Goal: Book appointment/travel/reservation

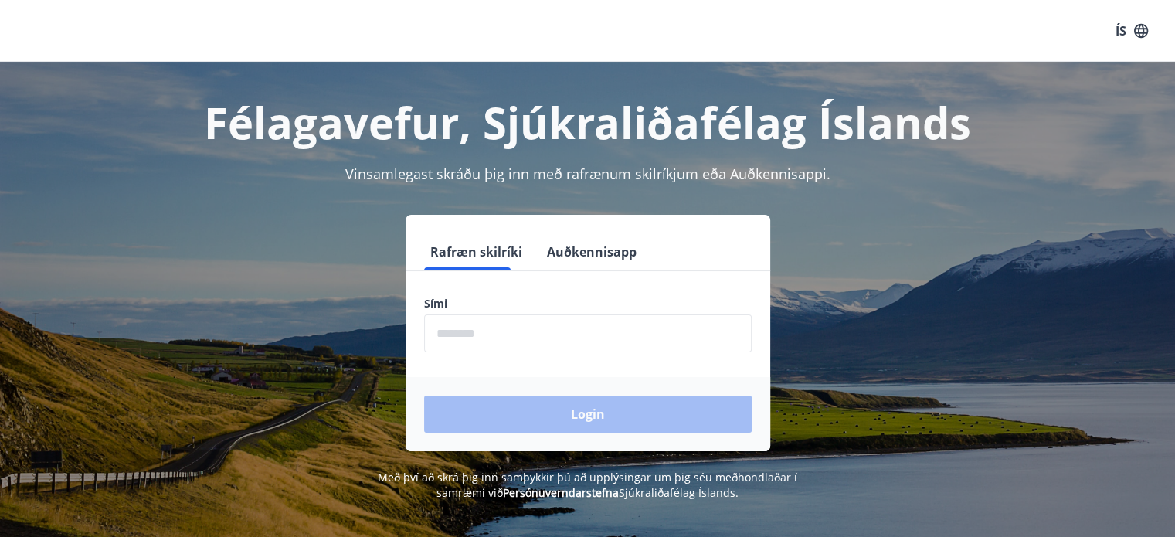
click at [517, 356] on form "Rafræn skilríki Auðkennisapp Sími ​ Login" at bounding box center [587, 342] width 365 height 218
click at [517, 344] on input "phone" at bounding box center [587, 333] width 327 height 38
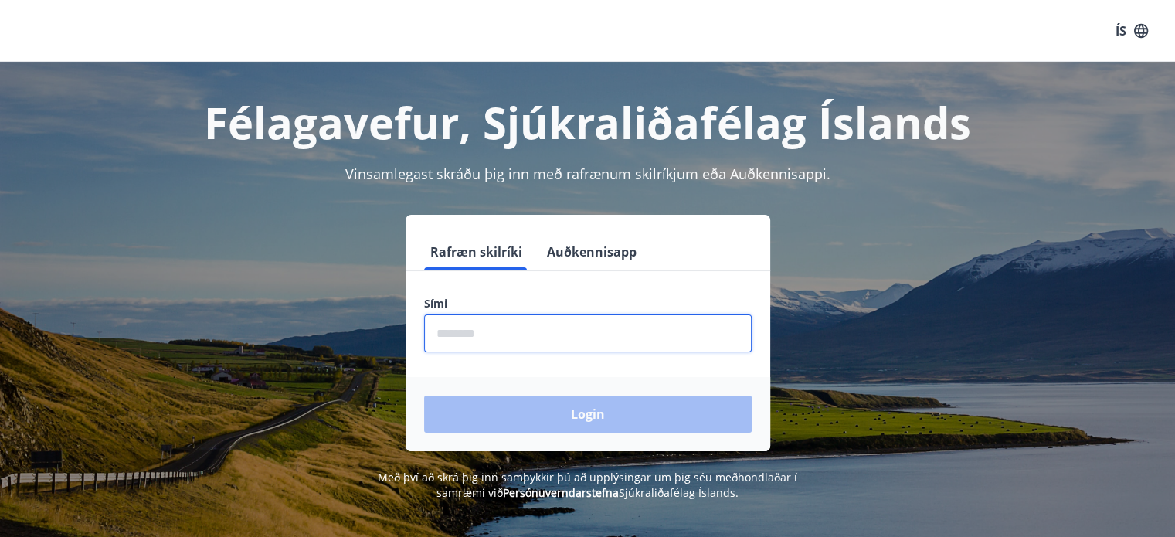
type input "********"
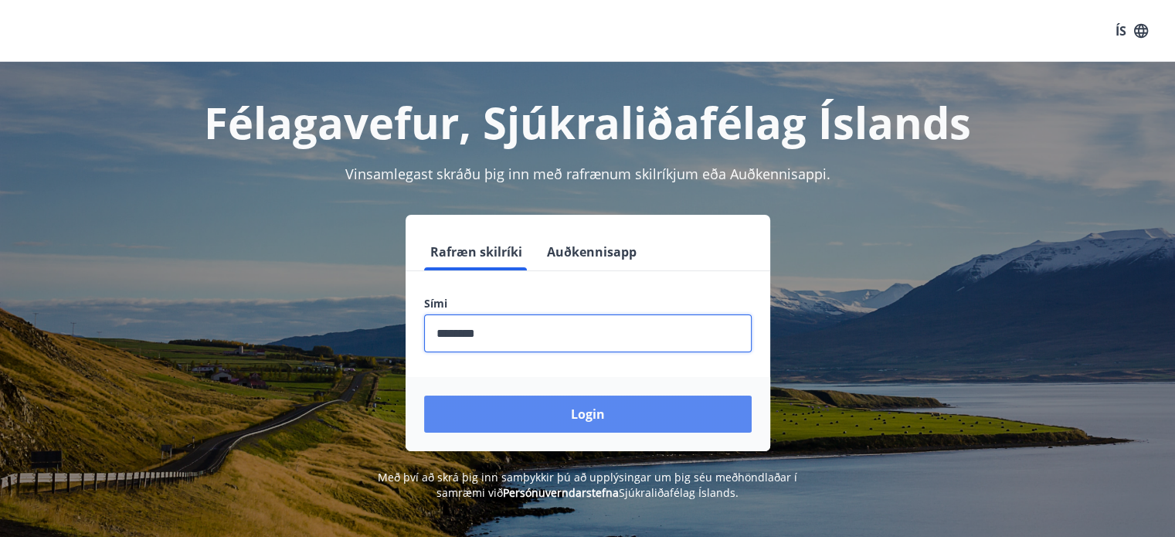
click at [424, 395] on button "Login" at bounding box center [587, 413] width 327 height 37
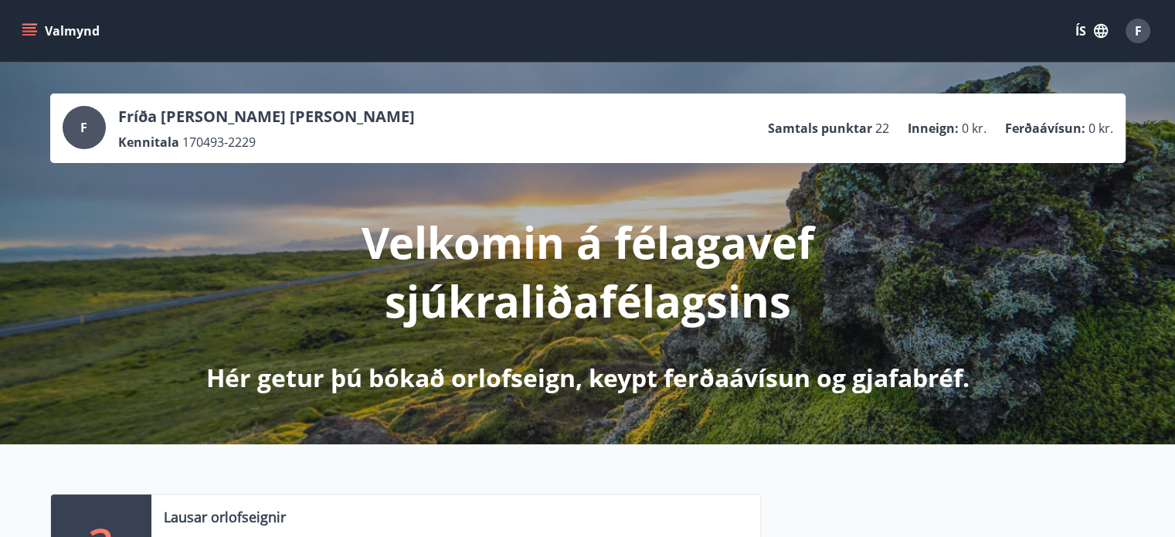
click at [13, 7] on div "Valmynd ÍS F" at bounding box center [587, 31] width 1175 height 62
click at [18, 14] on div "Valmynd ÍS F" at bounding box center [587, 31] width 1175 height 62
click at [24, 31] on icon "menu" at bounding box center [30, 31] width 17 height 2
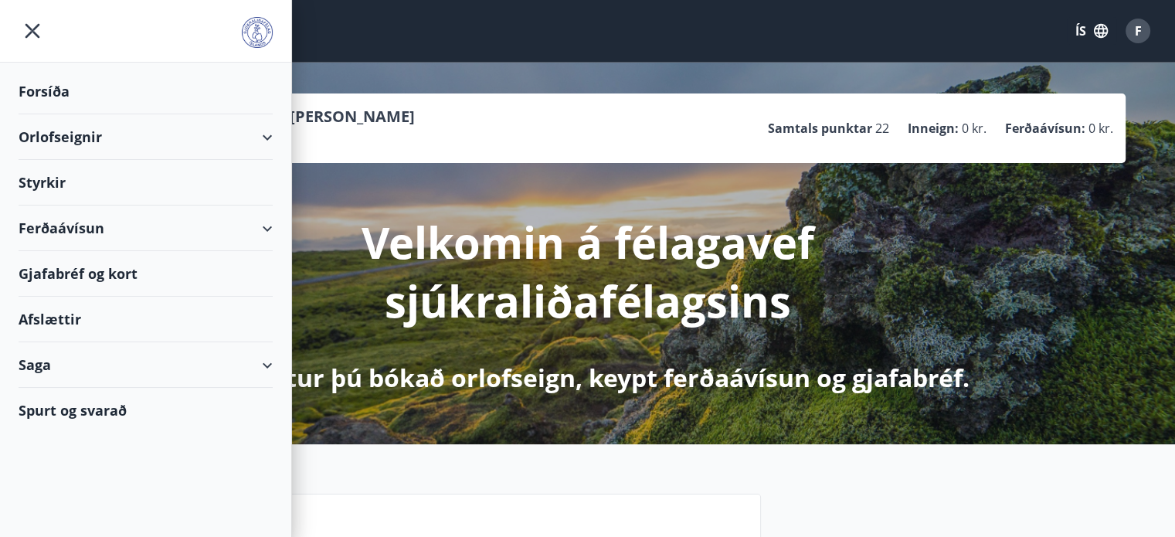
click at [83, 132] on div "Orlofseignir" at bounding box center [146, 137] width 254 height 46
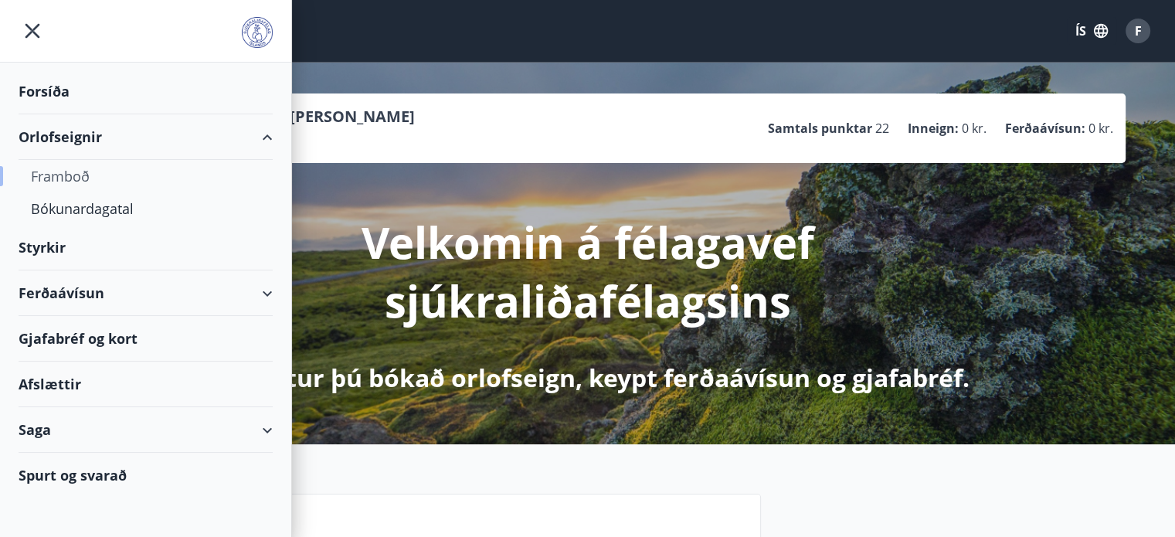
click at [71, 183] on div "Framboð" at bounding box center [145, 176] width 229 height 32
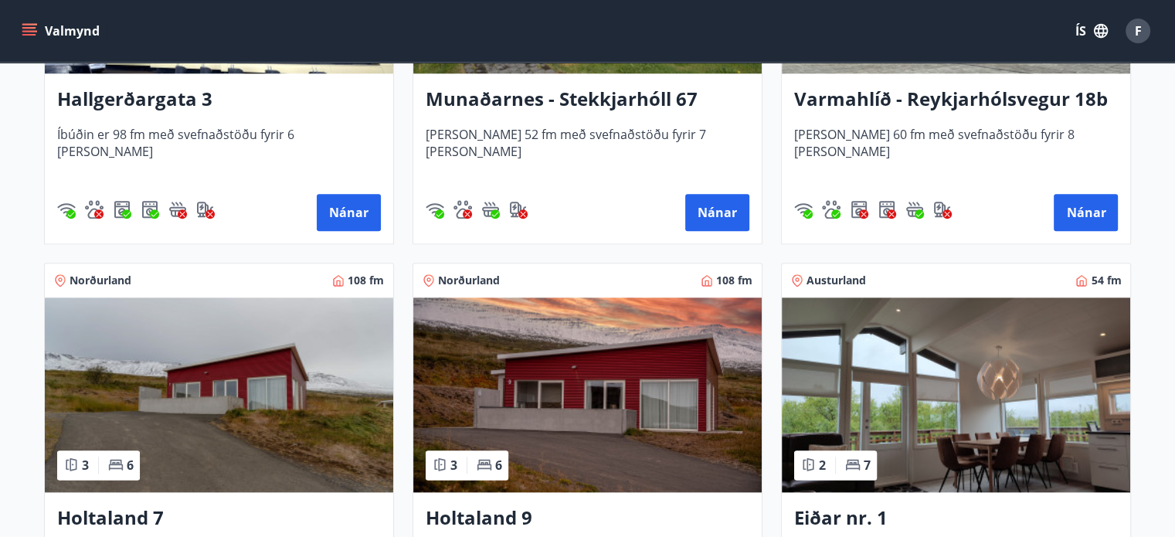
scroll to position [1949, 0]
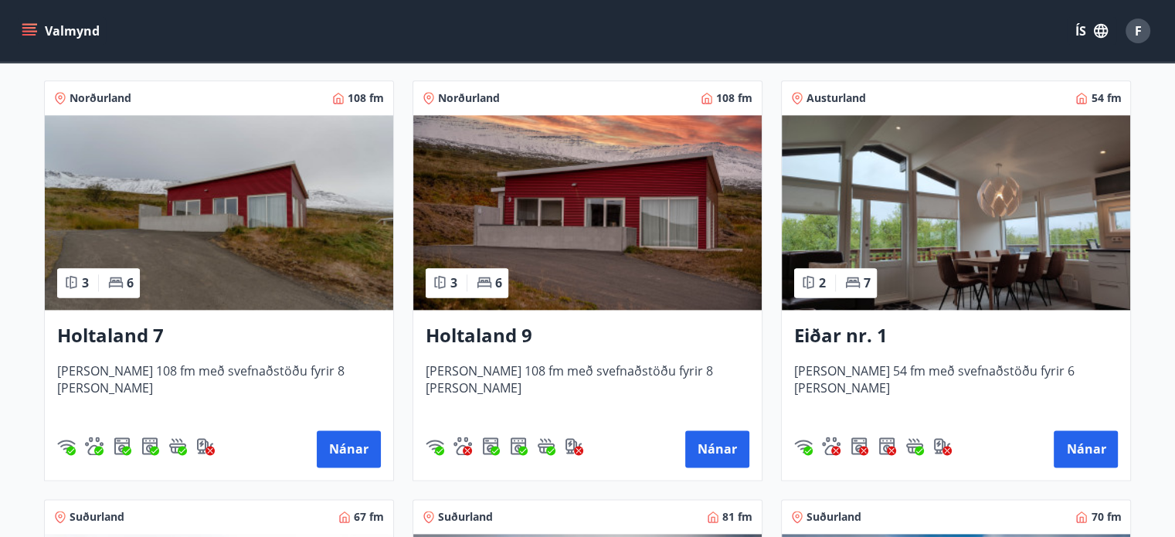
click at [549, 266] on img at bounding box center [587, 212] width 348 height 195
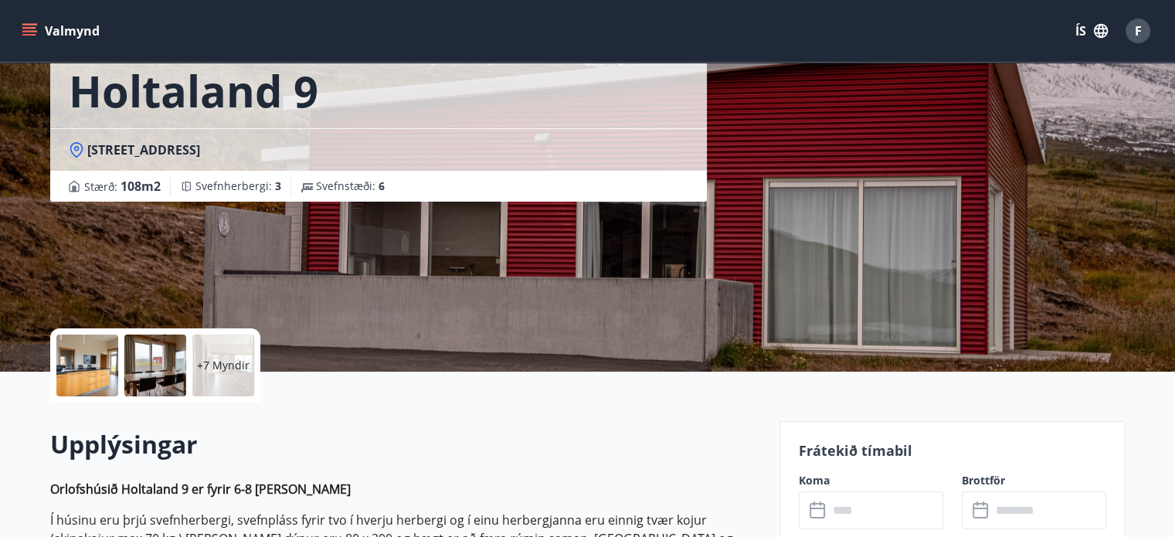
scroll to position [309, 0]
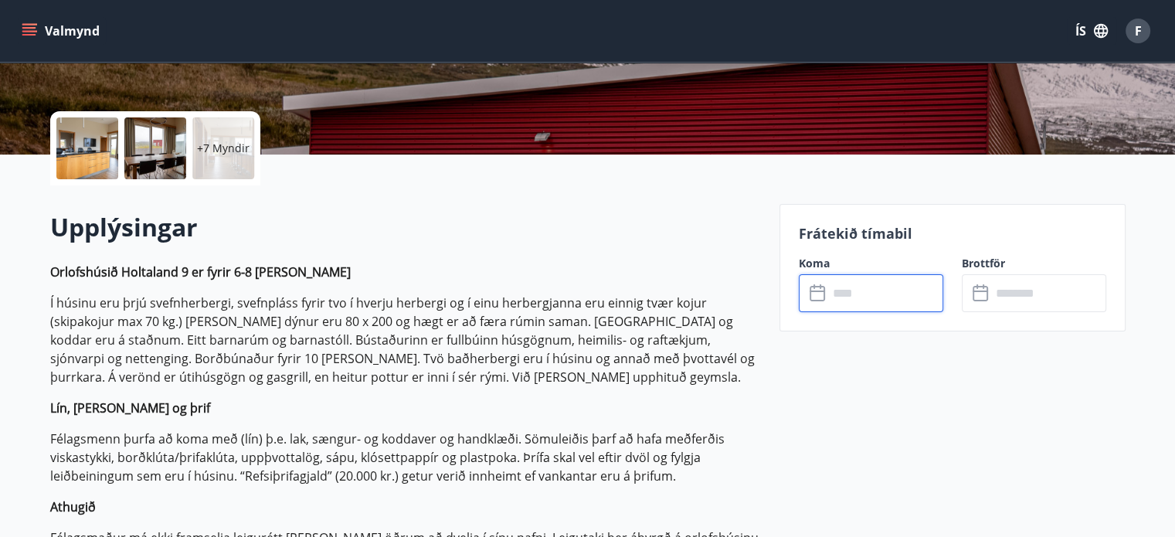
click at [896, 282] on input "text" at bounding box center [885, 293] width 115 height 38
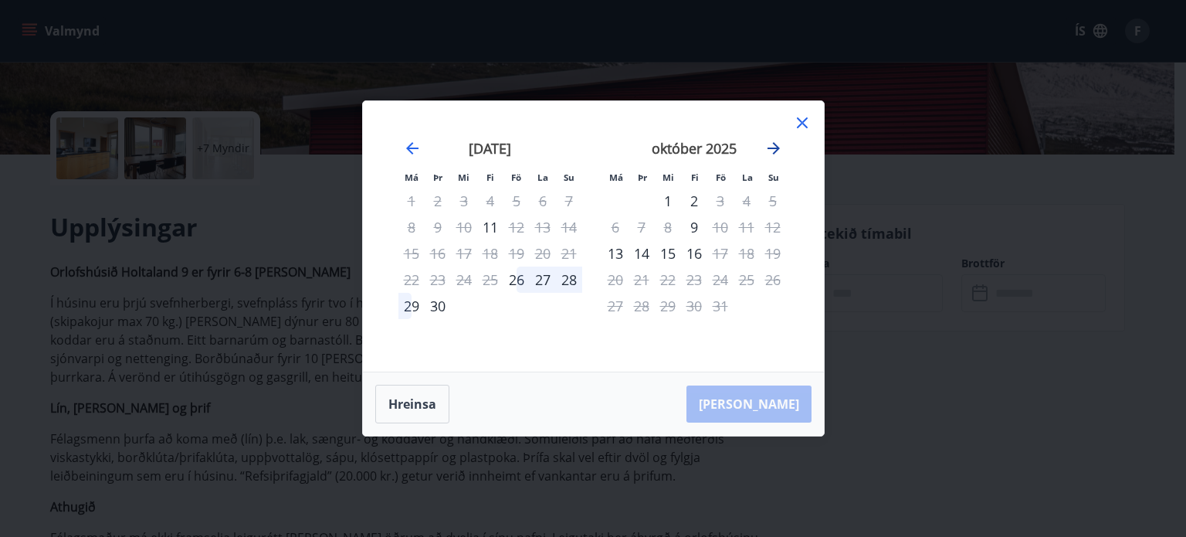
click at [771, 145] on icon "Move forward to switch to the next month." at bounding box center [774, 148] width 19 height 19
click at [799, 121] on icon at bounding box center [802, 123] width 19 height 19
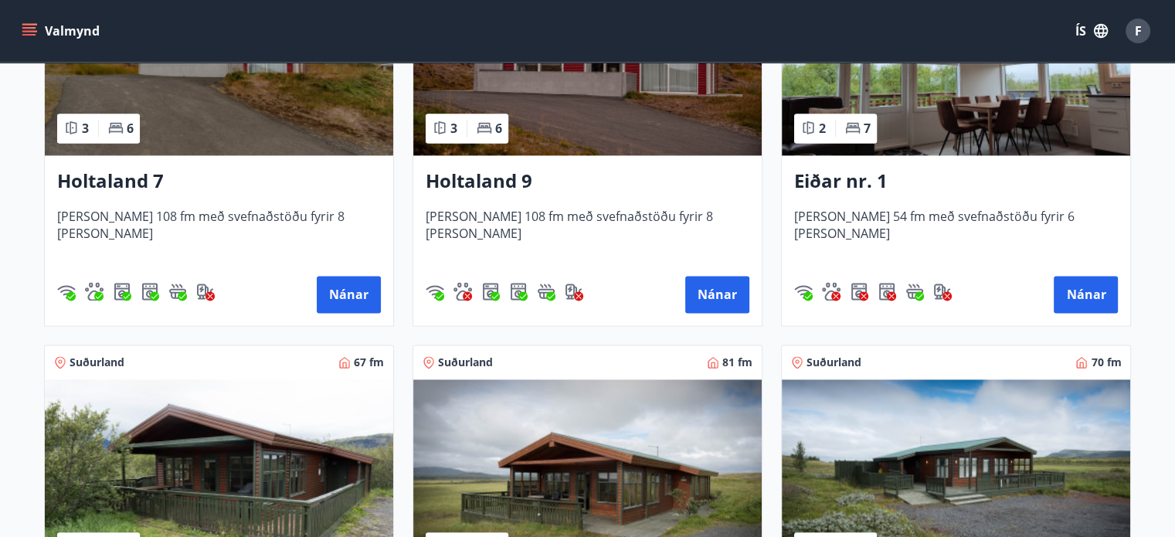
click at [272, 111] on img at bounding box center [219, 58] width 348 height 195
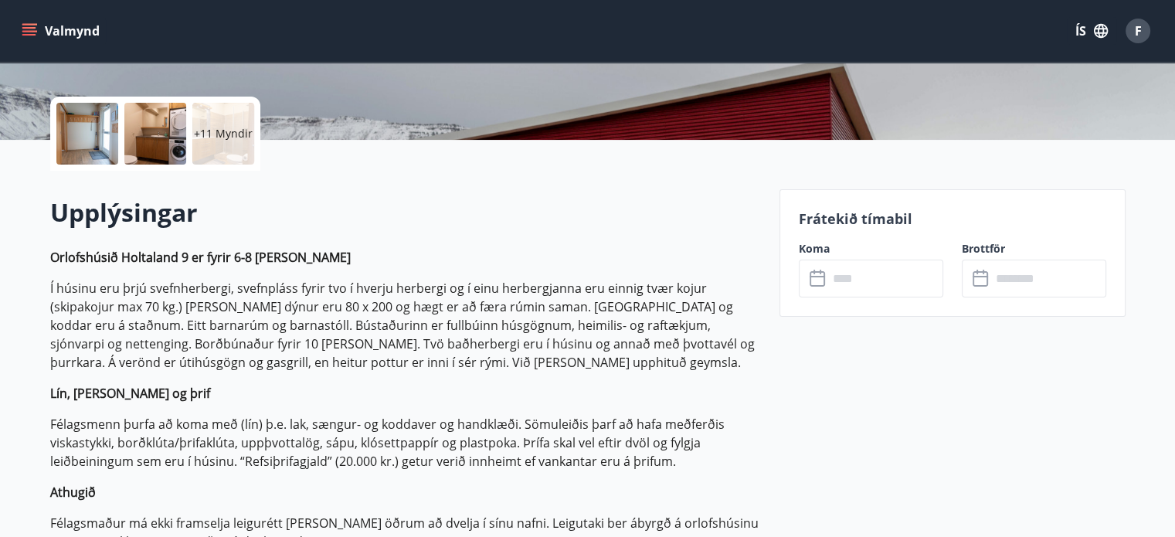
scroll to position [463, 0]
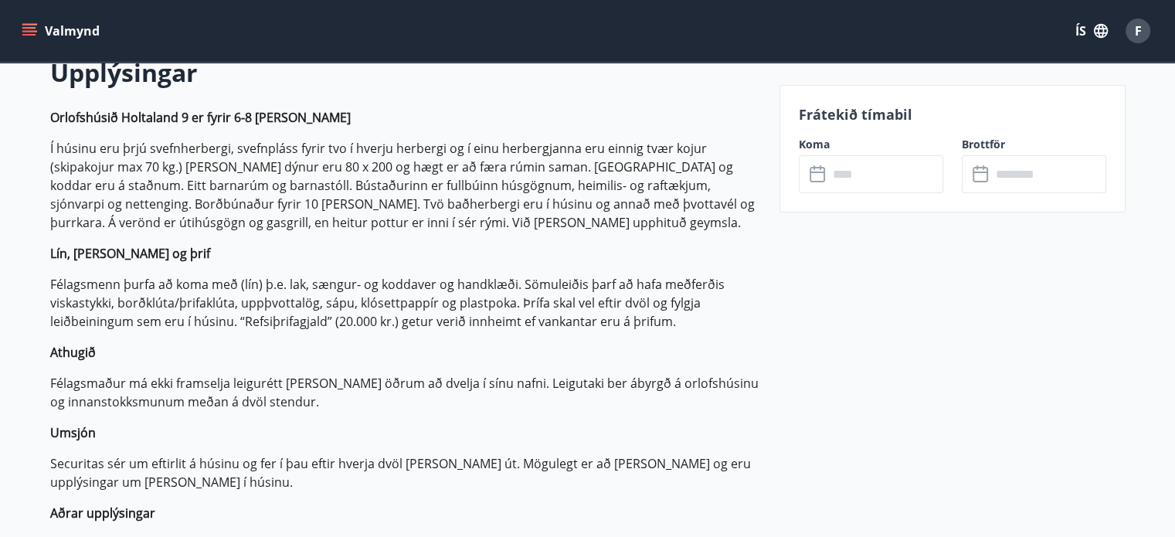
click at [850, 175] on input "text" at bounding box center [885, 174] width 115 height 38
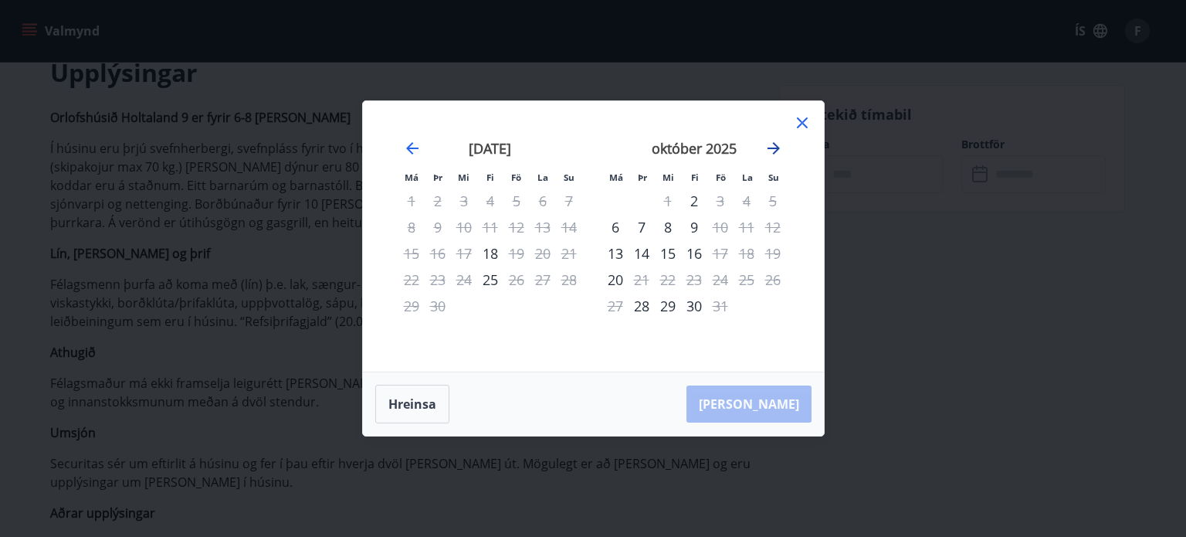
click at [778, 147] on icon "Move forward to switch to the next month." at bounding box center [774, 148] width 19 height 19
click at [806, 116] on icon at bounding box center [802, 123] width 19 height 19
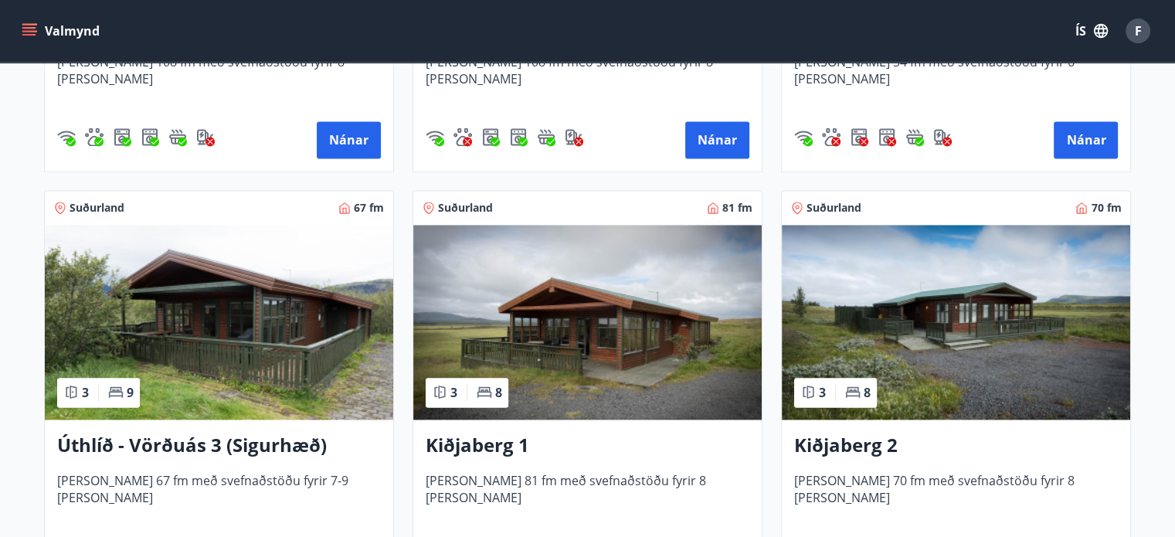
scroll to position [2412, 0]
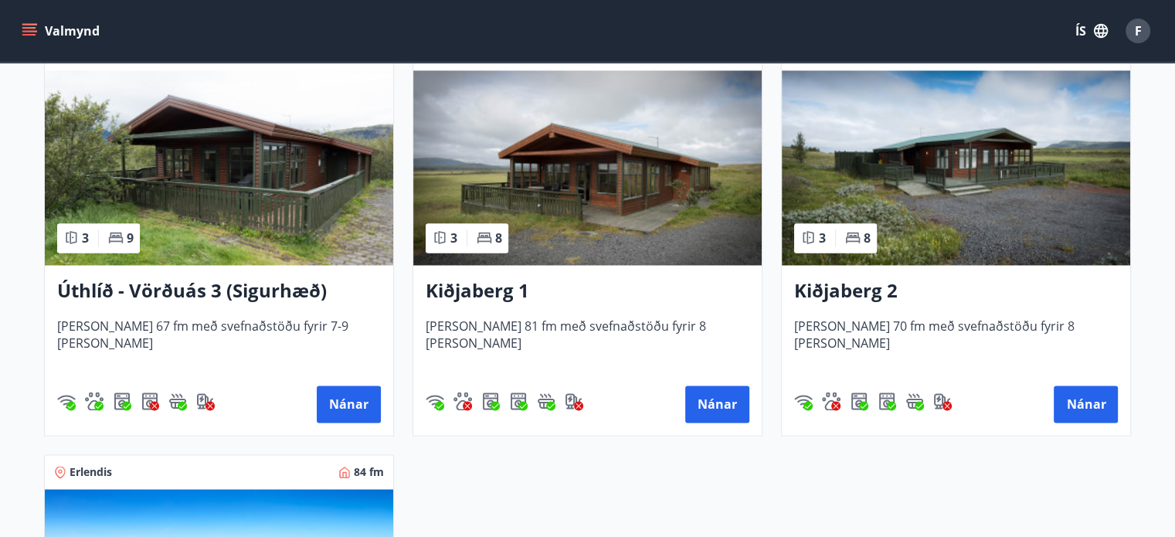
click at [674, 205] on img at bounding box center [587, 167] width 348 height 195
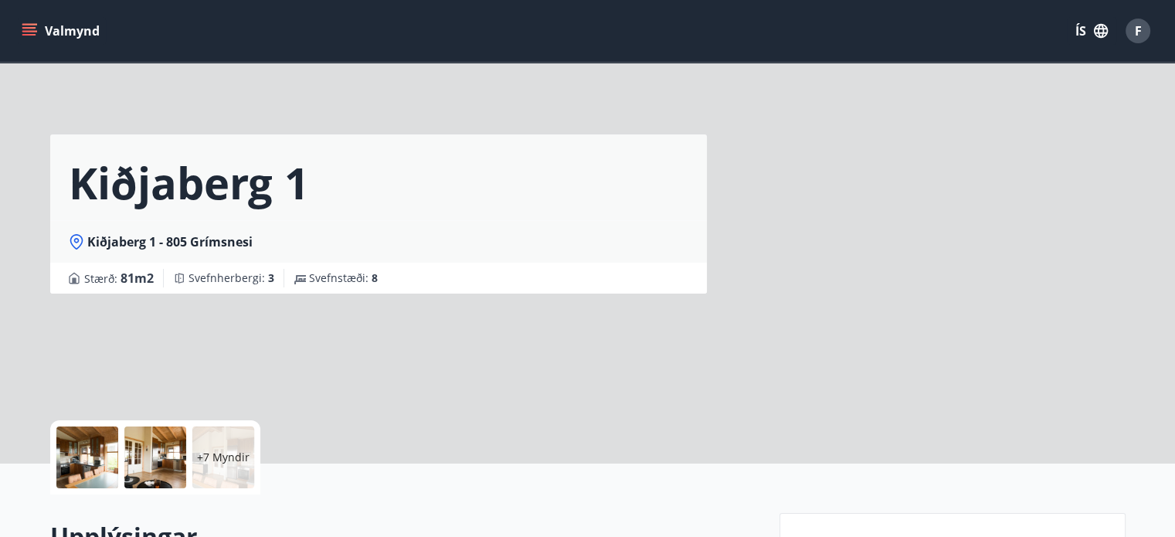
scroll to position [309, 0]
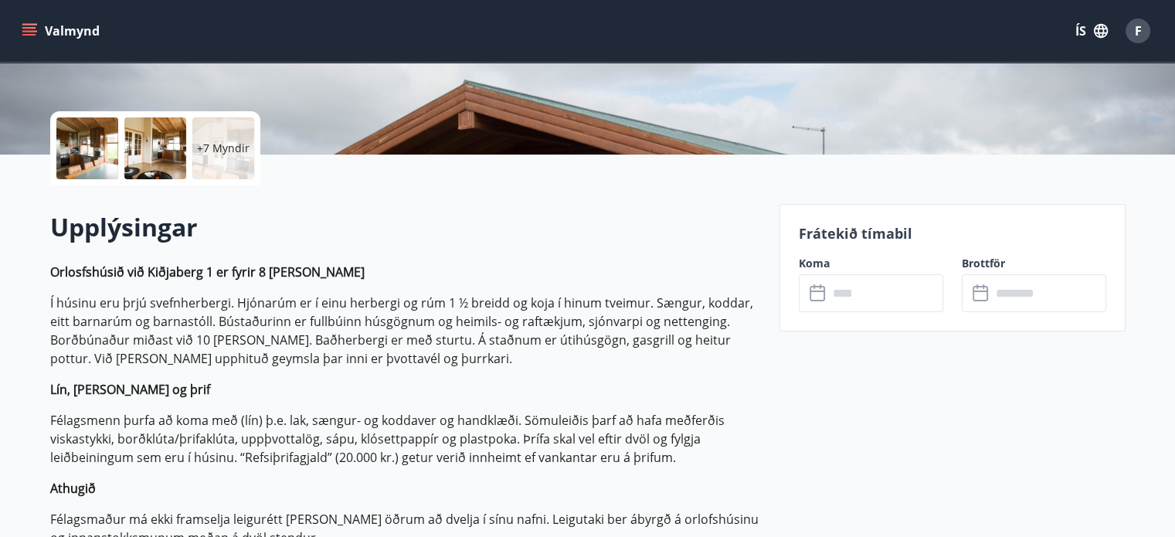
click at [840, 296] on input "text" at bounding box center [885, 293] width 115 height 38
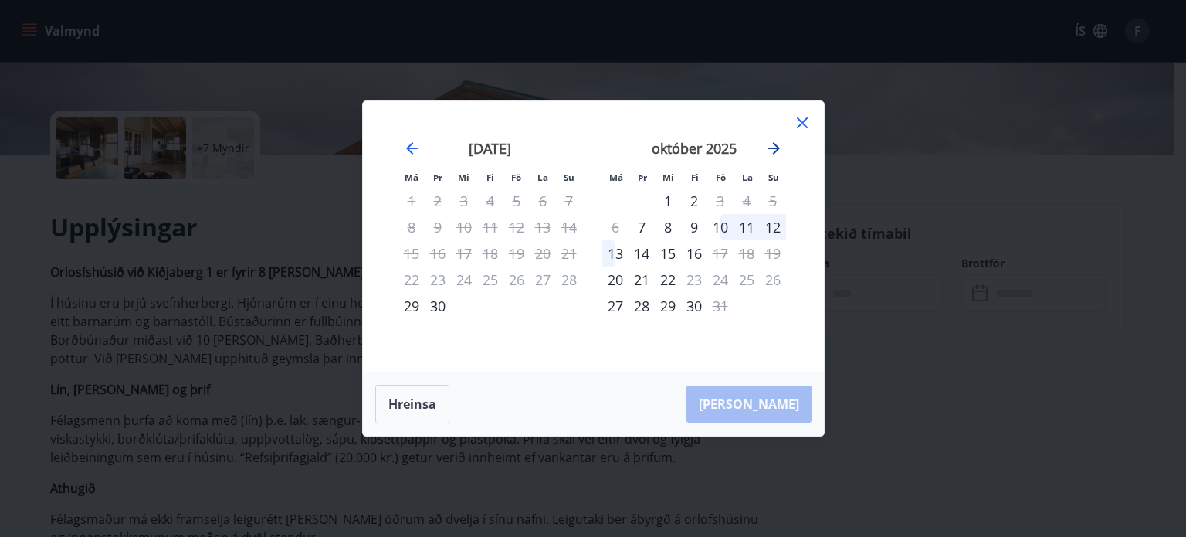
click at [777, 144] on icon "Move forward to switch to the next month." at bounding box center [774, 148] width 19 height 19
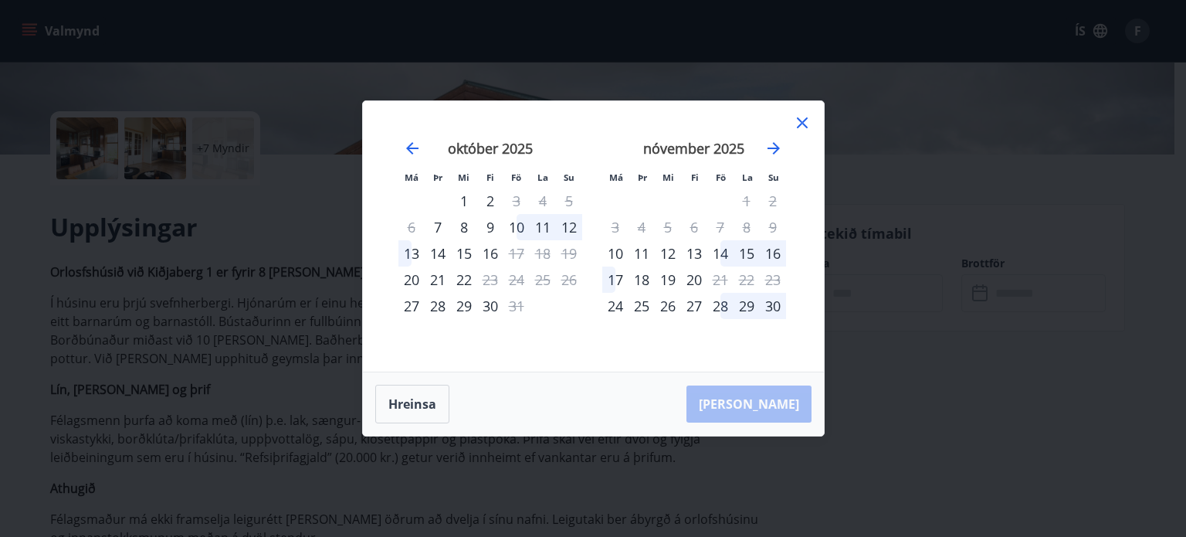
click at [806, 127] on icon at bounding box center [802, 122] width 11 height 11
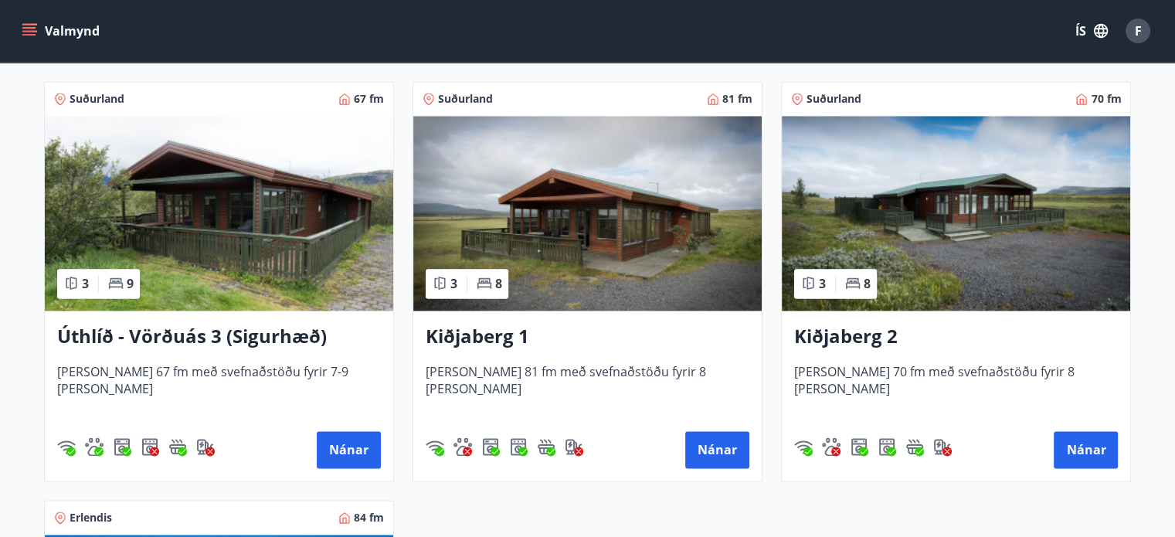
scroll to position [2570, 0]
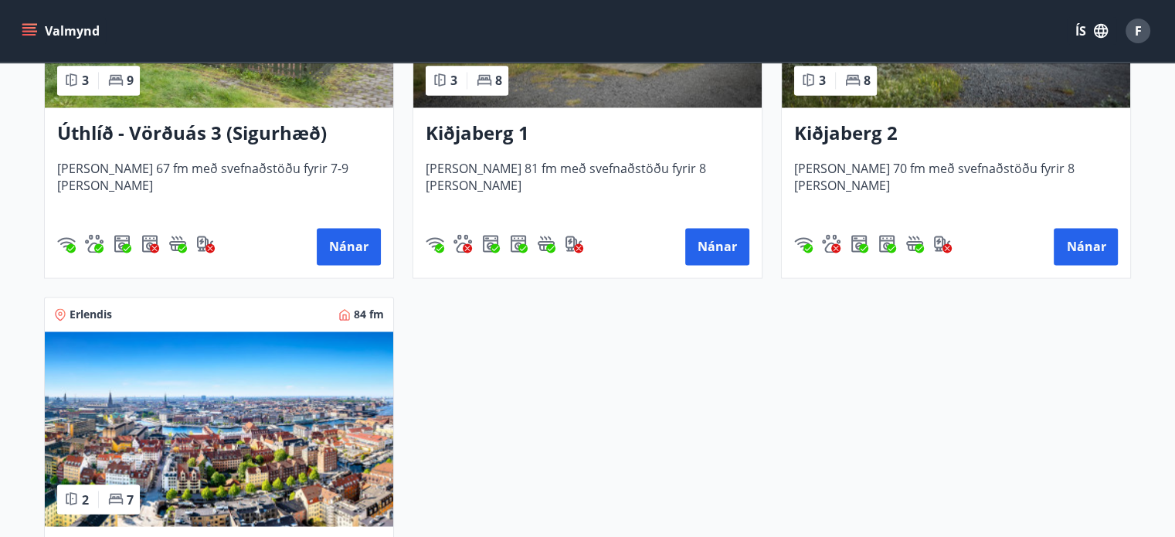
click at [949, 116] on div "Kiðjaberg 2 Húsið er 70 fm með svefnaðstöðu fyrir 8 manns Nánar" at bounding box center [956, 192] width 348 height 170
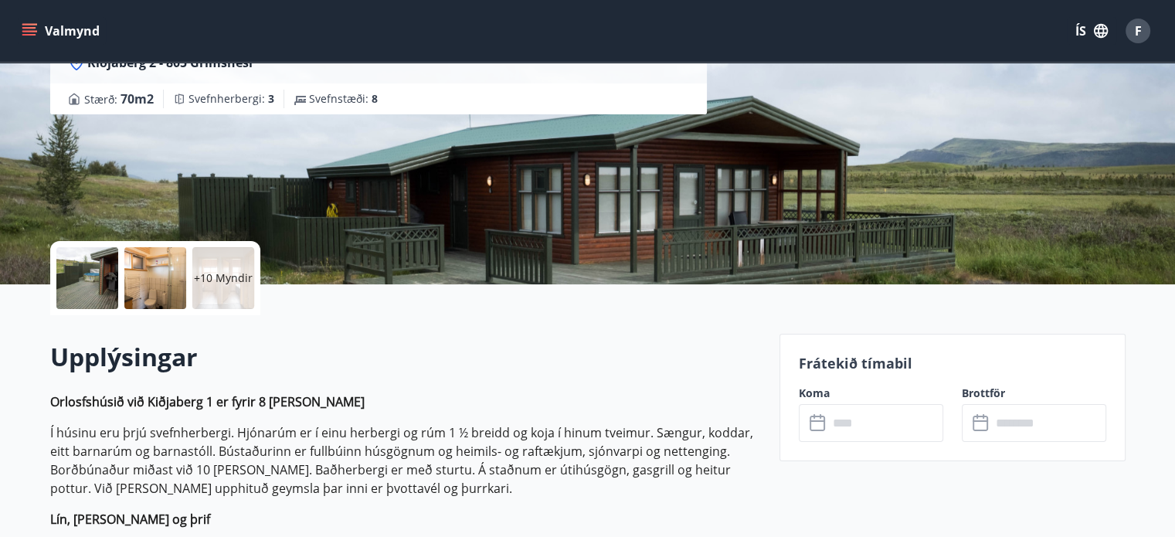
scroll to position [232, 0]
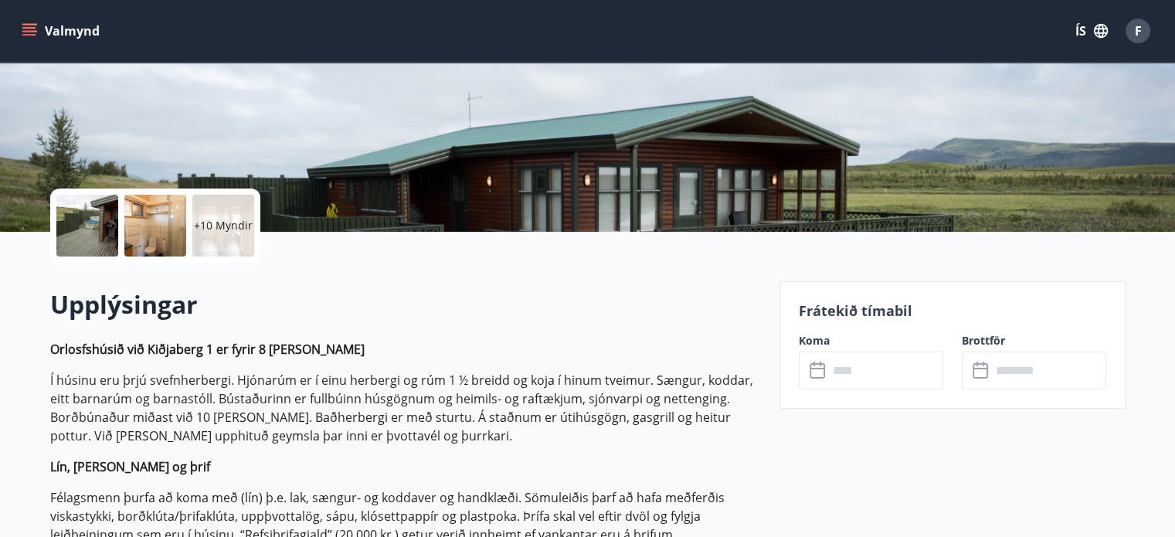
click at [831, 361] on input "text" at bounding box center [885, 370] width 115 height 38
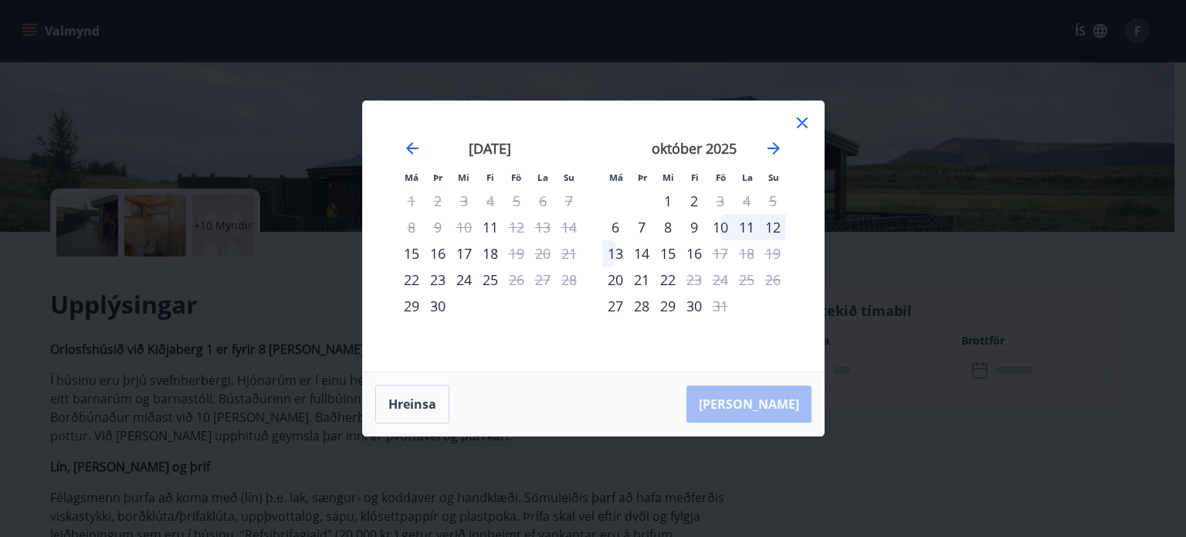
click at [803, 126] on icon at bounding box center [802, 123] width 19 height 19
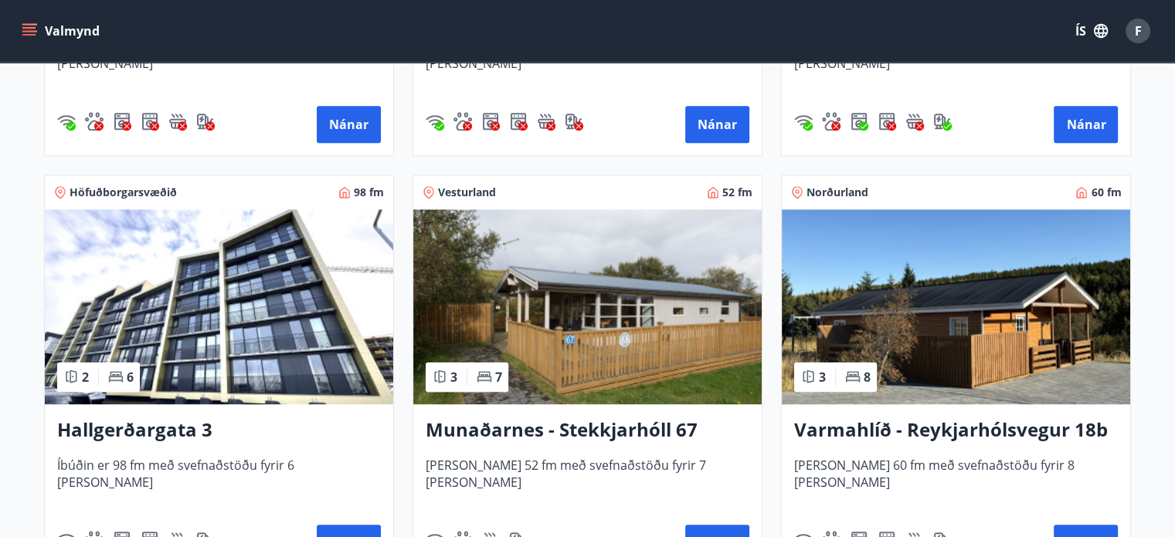
scroll to position [1411, 0]
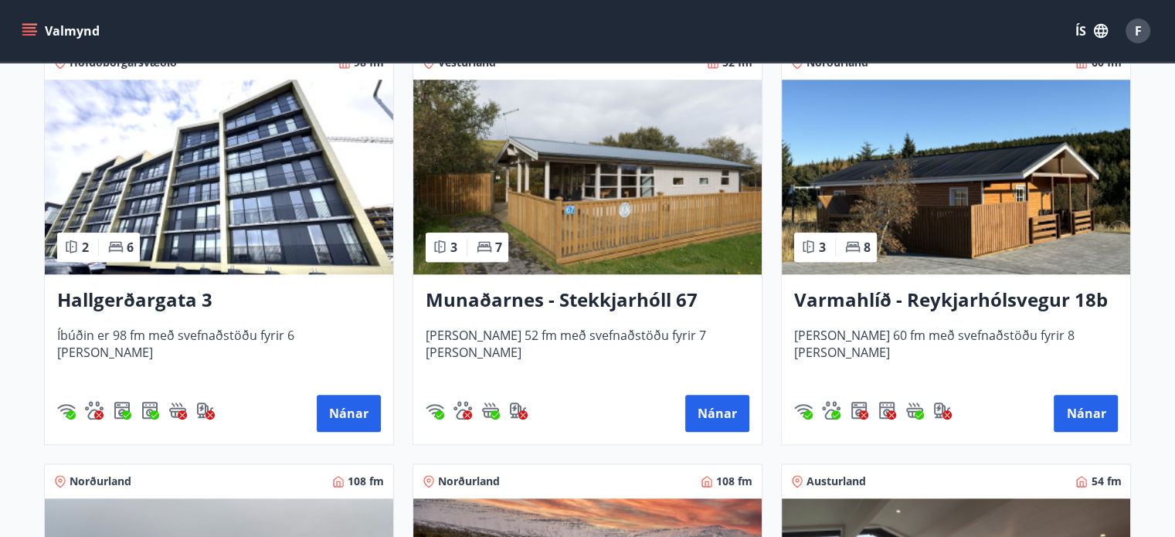
click at [1032, 236] on img at bounding box center [956, 177] width 348 height 195
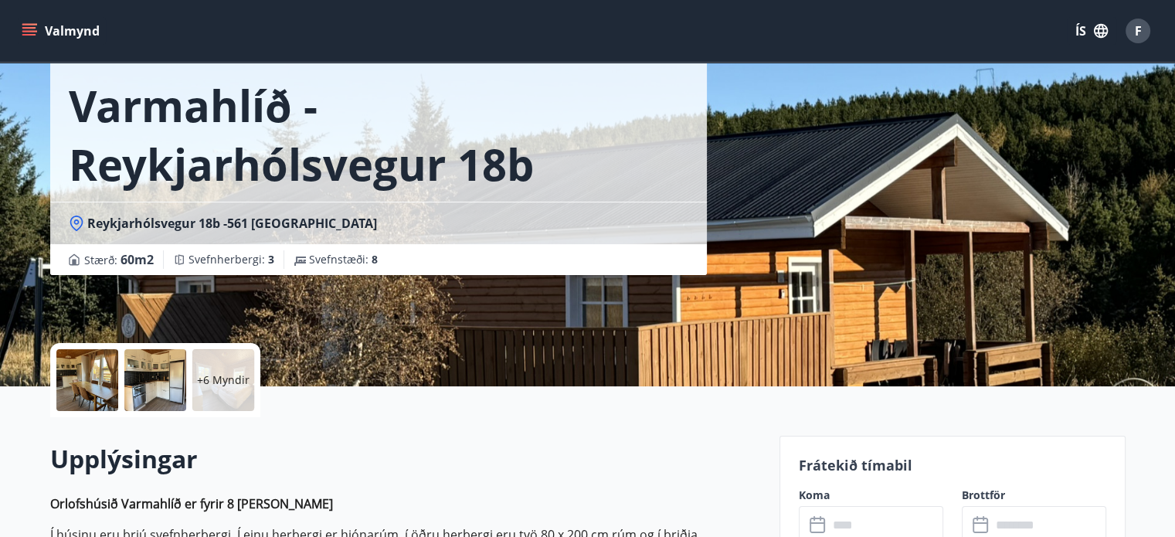
scroll to position [232, 0]
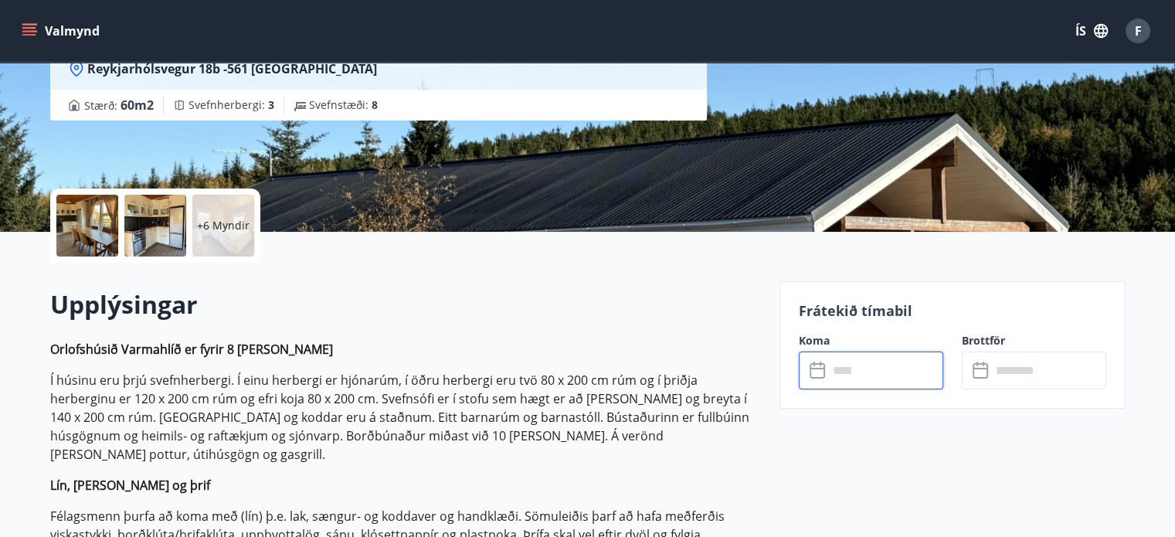
click at [832, 373] on input "text" at bounding box center [885, 370] width 115 height 38
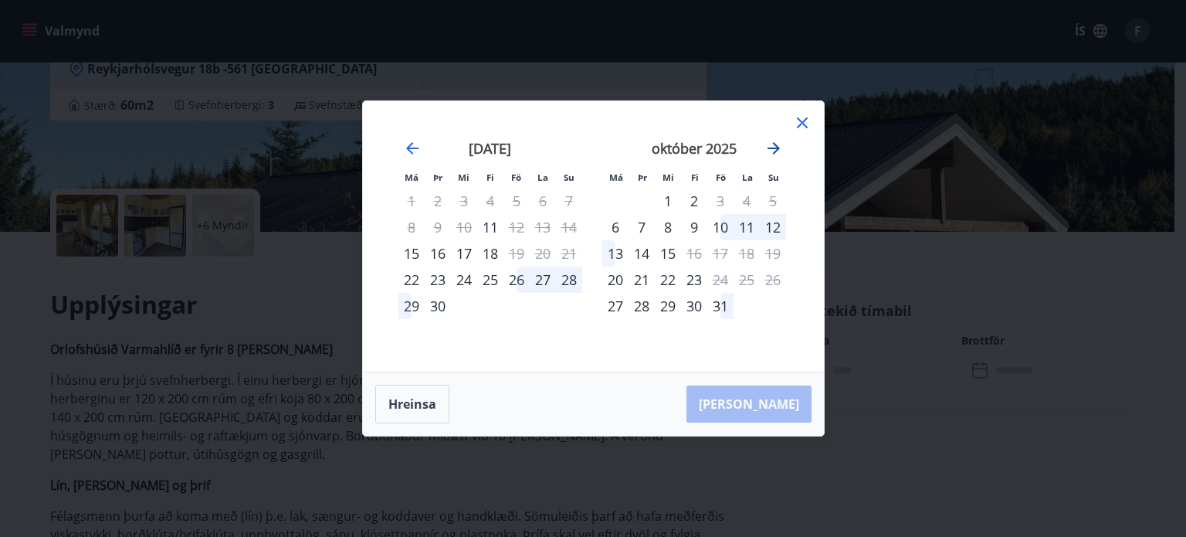
click at [769, 144] on icon "Move forward to switch to the next month." at bounding box center [774, 148] width 19 height 19
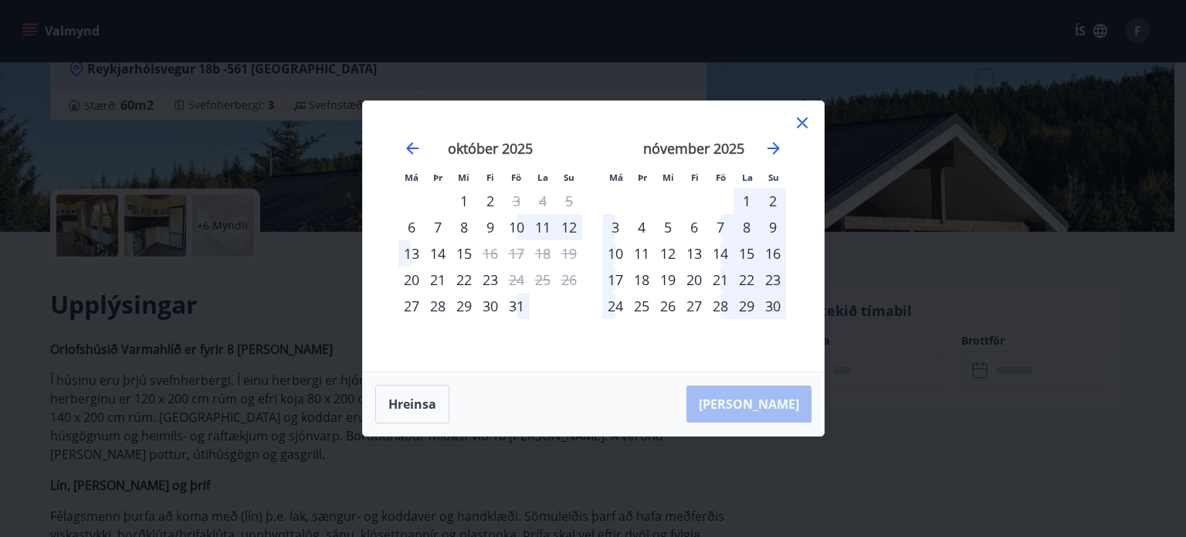
click at [800, 114] on icon at bounding box center [802, 123] width 19 height 19
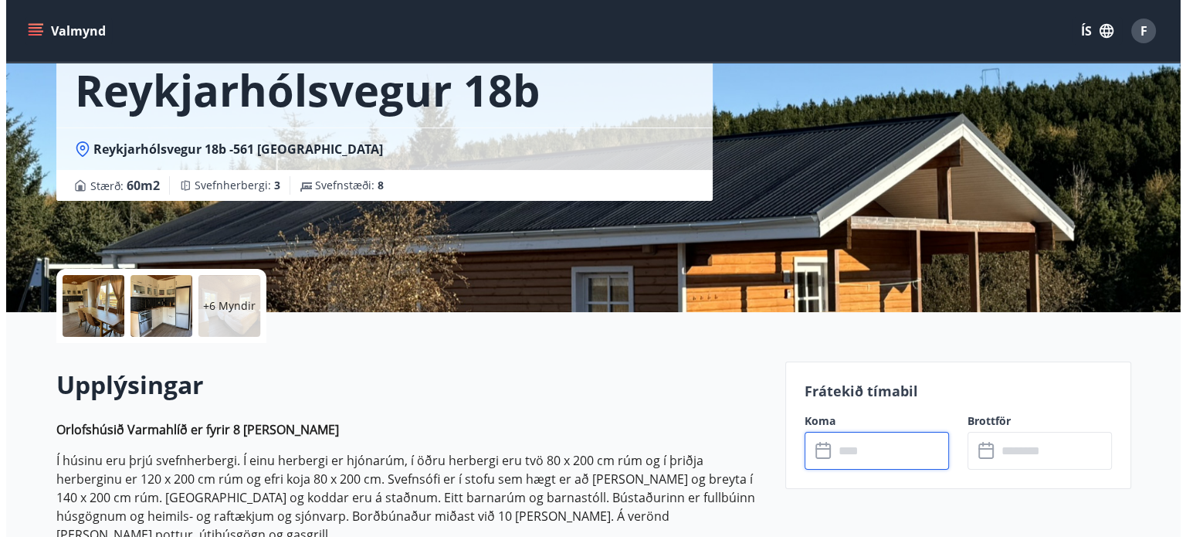
scroll to position [154, 0]
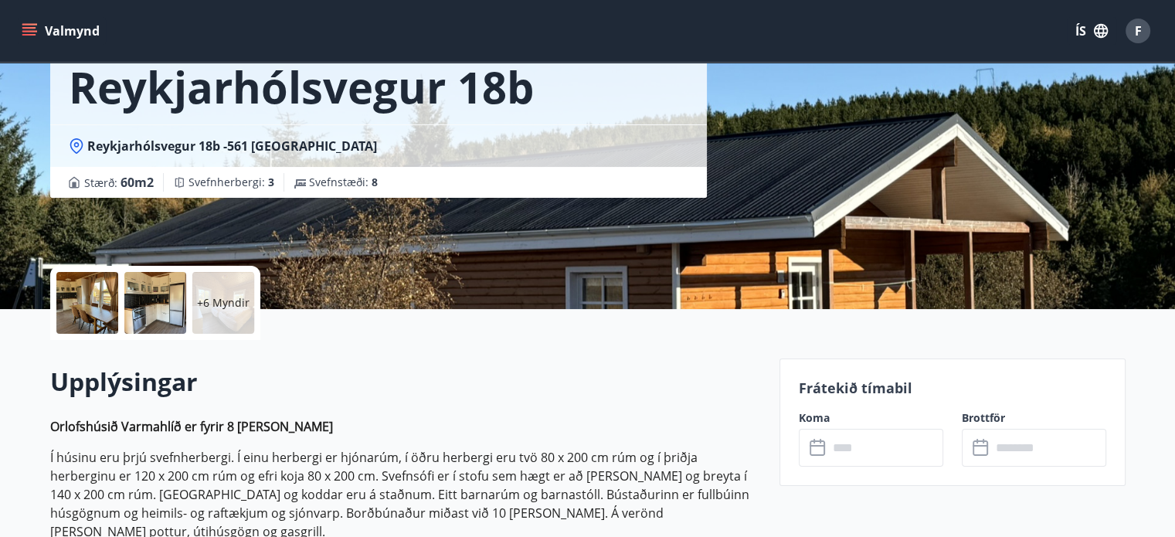
click at [210, 314] on div "+6 Myndir" at bounding box center [223, 303] width 62 height 62
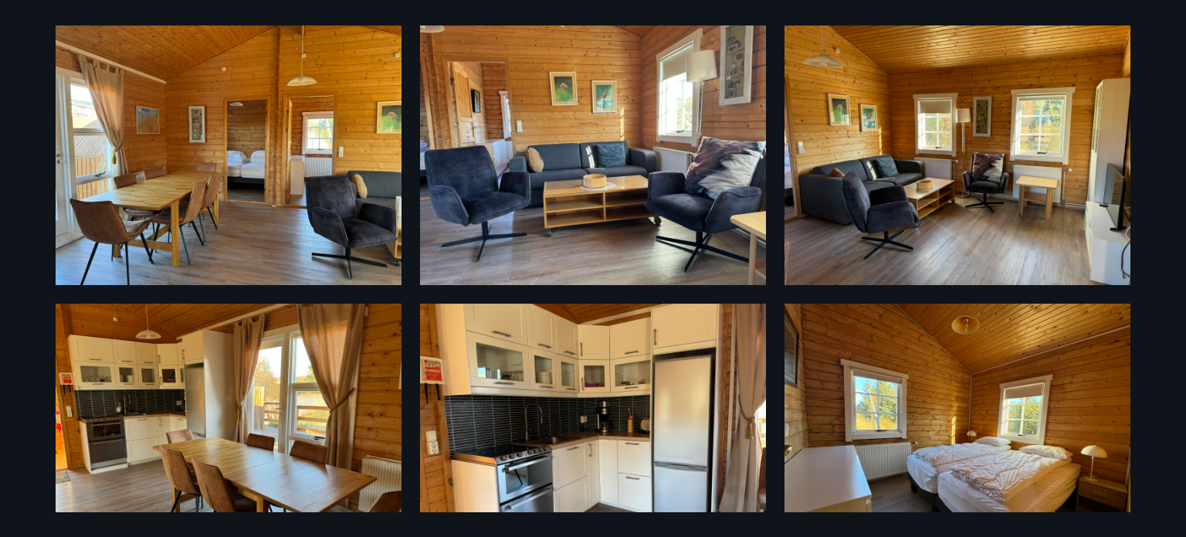
scroll to position [0, 0]
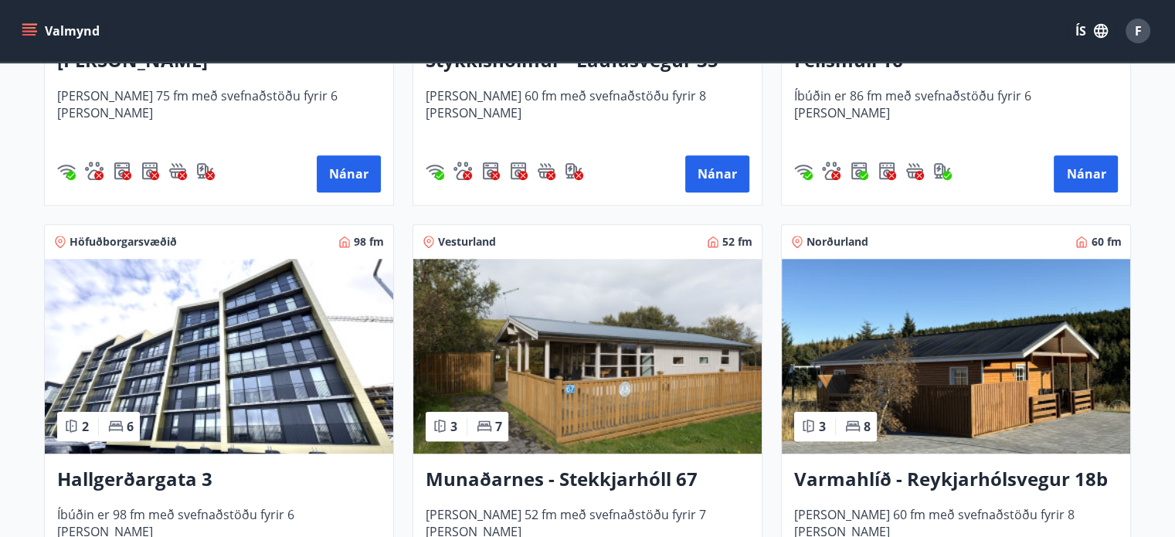
scroll to position [1699, 0]
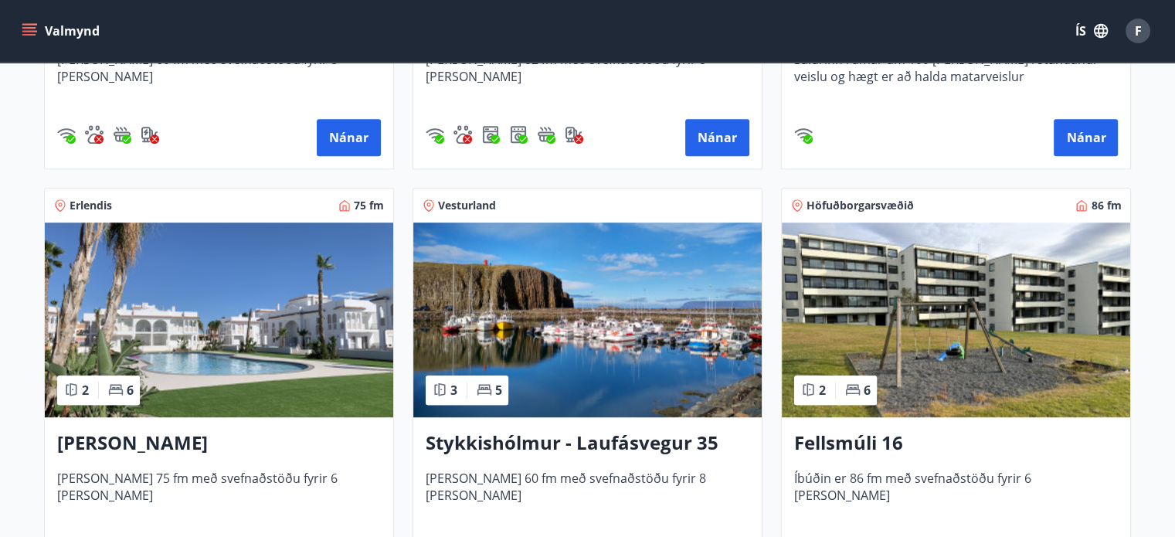
click at [296, 324] on img at bounding box center [219, 319] width 348 height 195
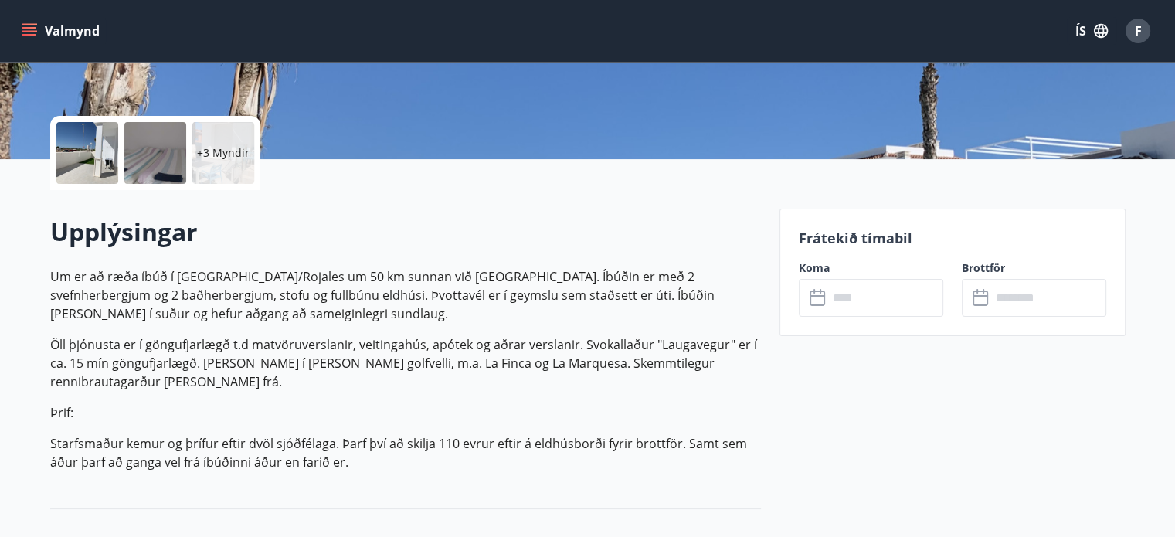
scroll to position [309, 0]
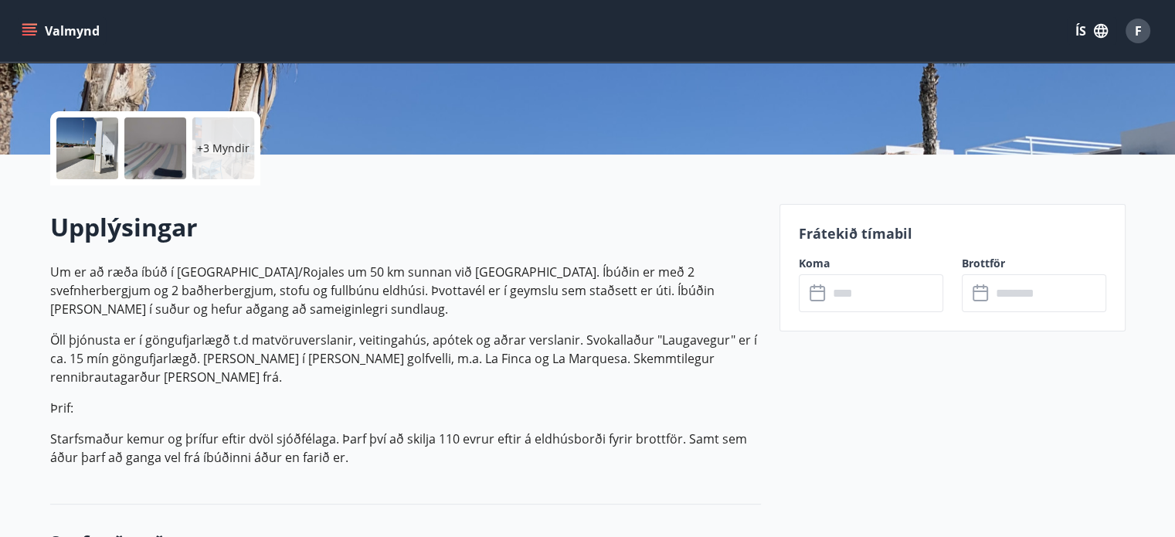
click at [860, 292] on input "text" at bounding box center [885, 293] width 115 height 38
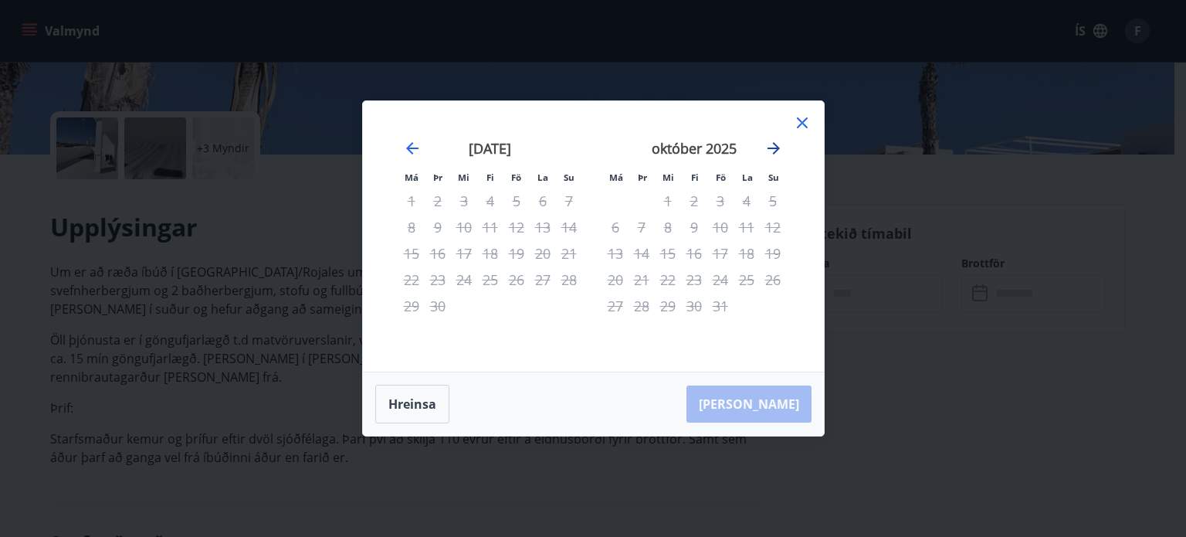
click at [775, 144] on icon "Move forward to switch to the next month." at bounding box center [774, 148] width 19 height 19
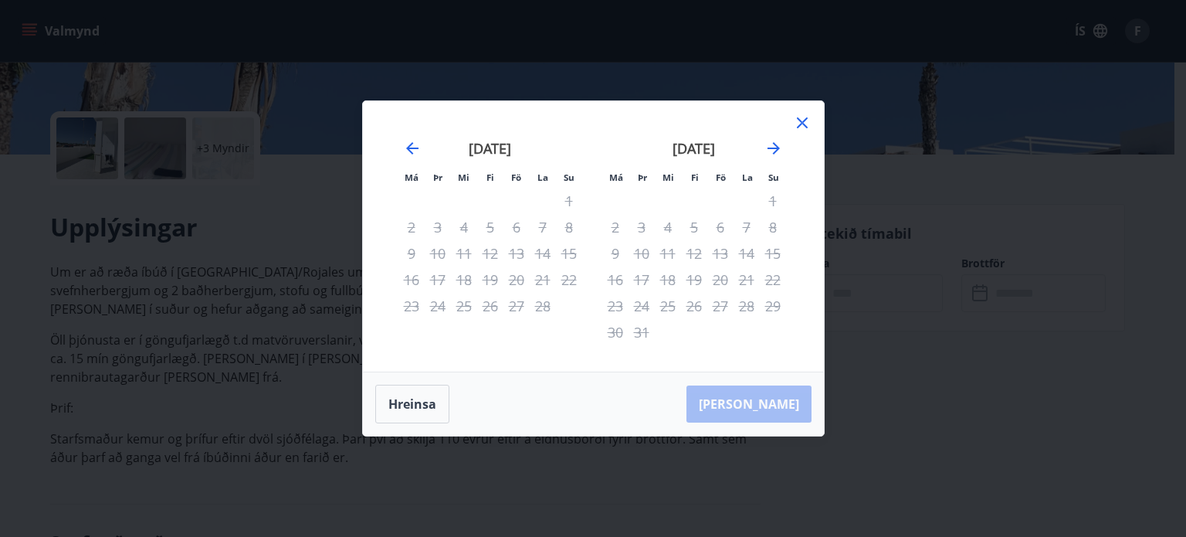
click at [805, 116] on icon at bounding box center [802, 123] width 19 height 19
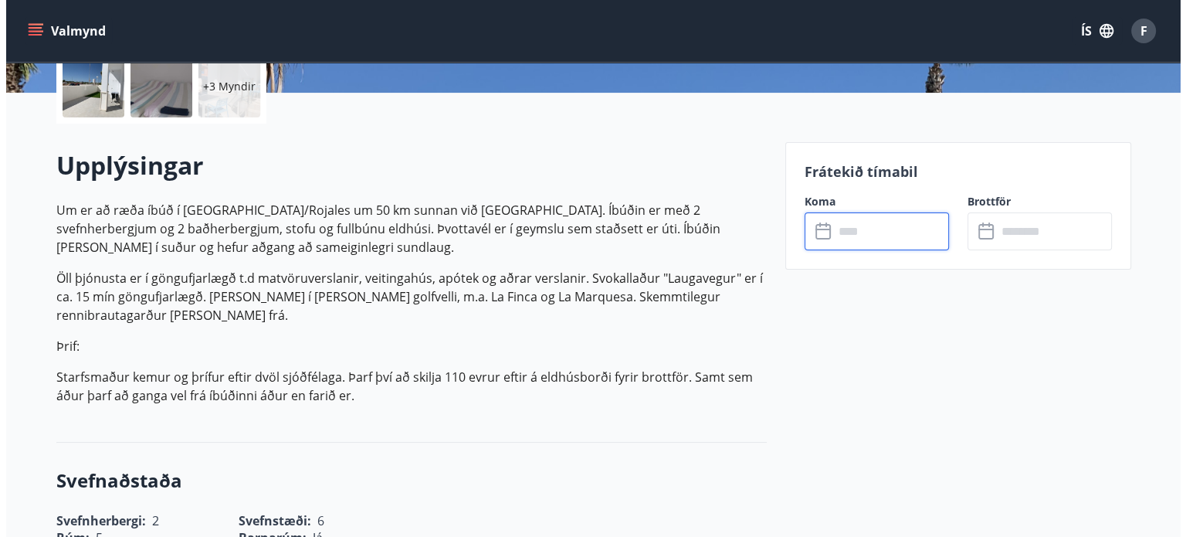
scroll to position [227, 0]
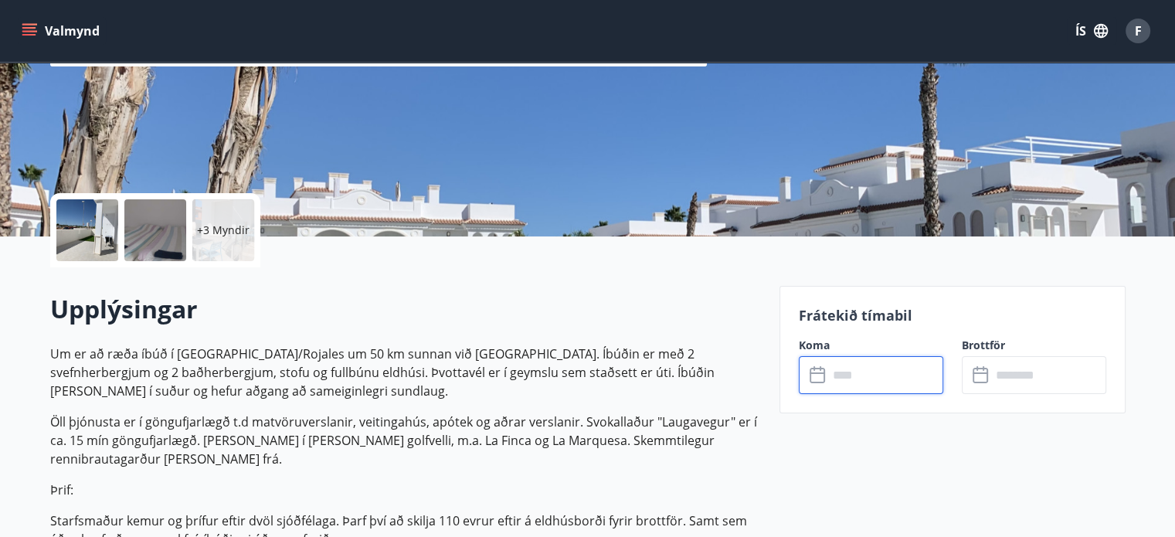
click at [71, 234] on div at bounding box center [87, 230] width 62 height 62
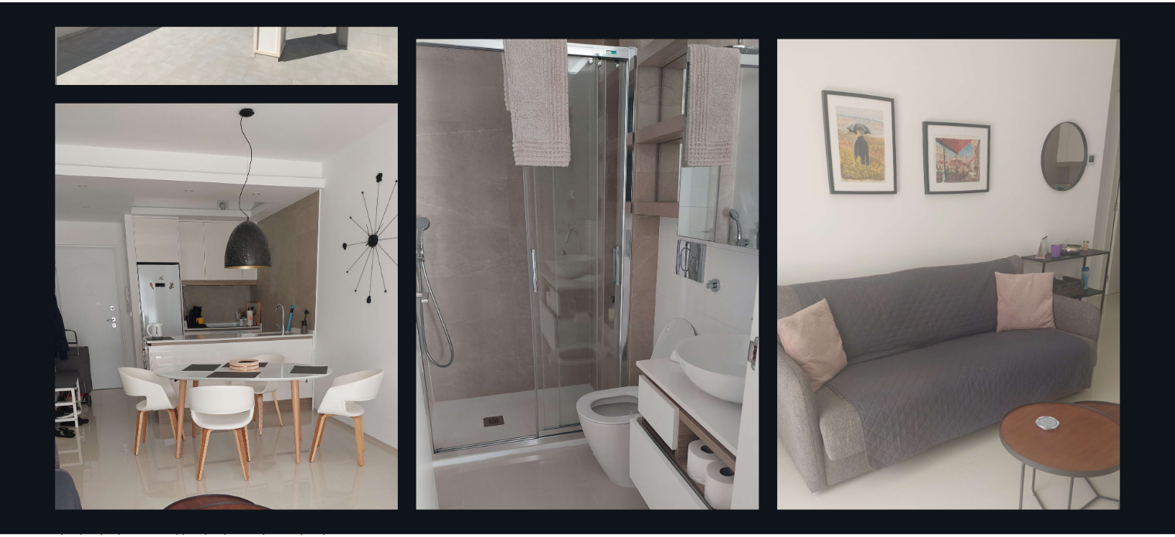
scroll to position [750, 0]
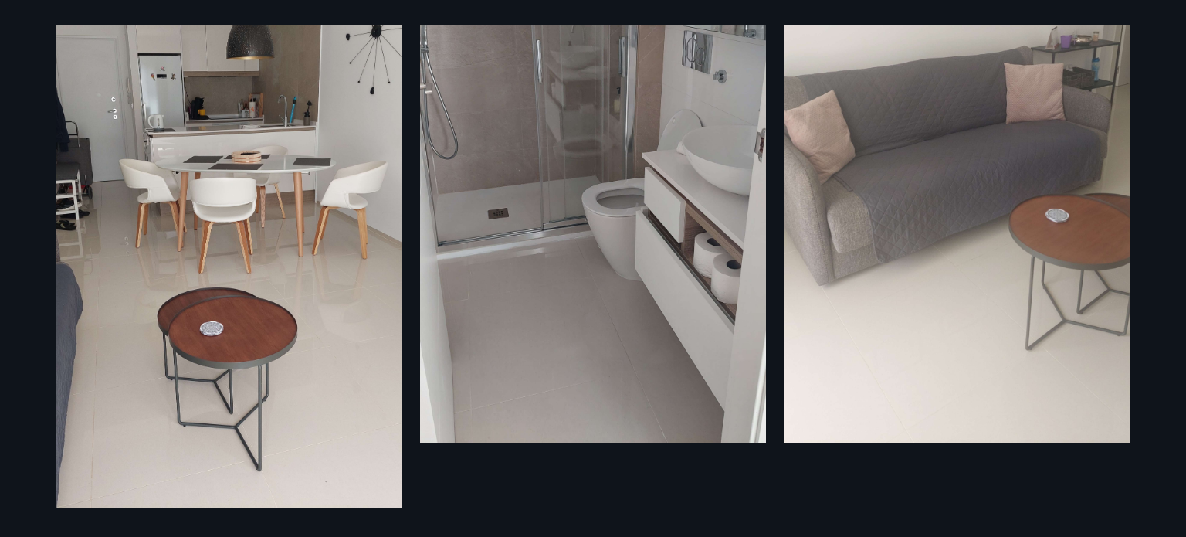
click at [19, 90] on div "9 Myndir" at bounding box center [593, 268] width 1186 height 537
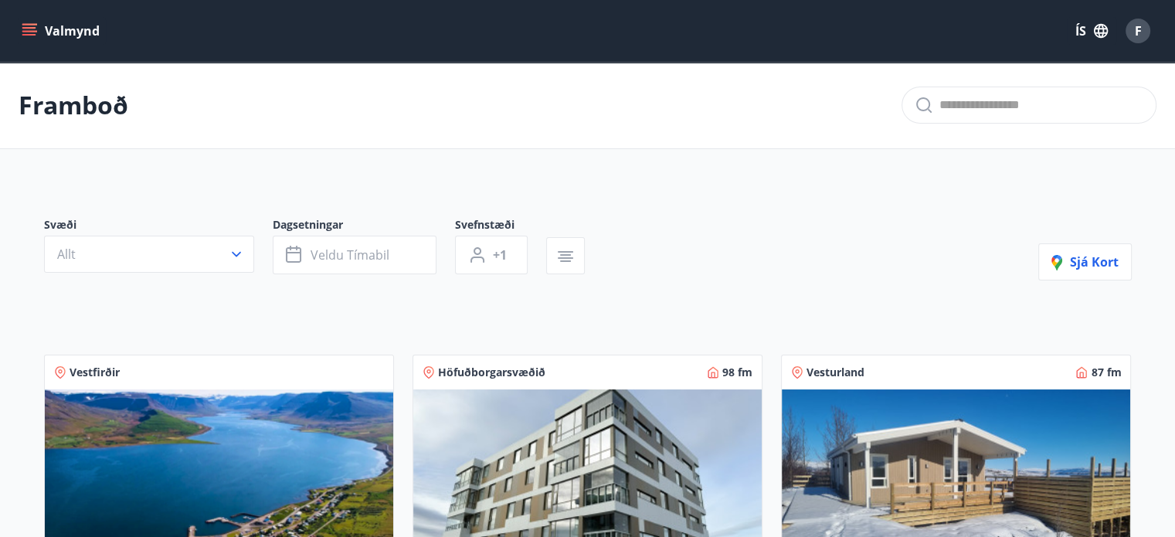
click at [94, 110] on p "Framboð" at bounding box center [74, 105] width 110 height 34
